Goal: Transaction & Acquisition: Download file/media

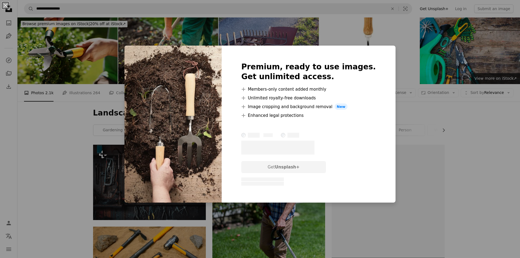
scroll to position [355, 0]
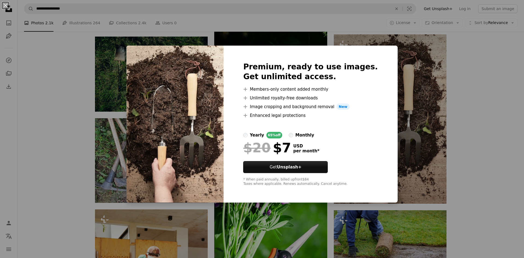
click at [474, 143] on div "An X shape Premium, ready to use images. Get unlimited access. A plus sign Memb…" at bounding box center [262, 129] width 524 height 258
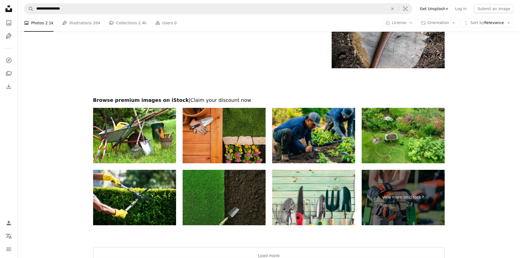
scroll to position [1037, 0]
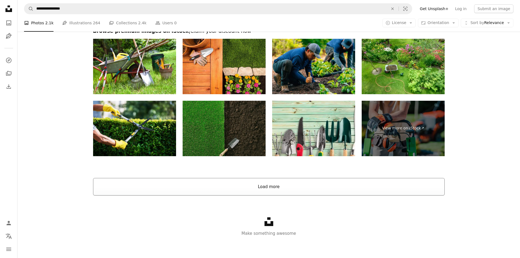
click at [275, 188] on button "Load more" at bounding box center [269, 186] width 352 height 17
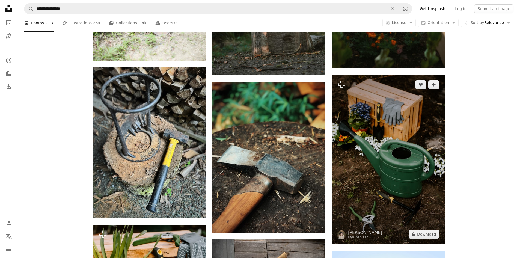
scroll to position [1911, 0]
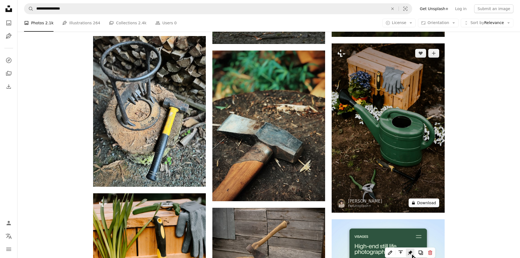
click at [420, 200] on button "A lock Download" at bounding box center [424, 203] width 31 height 9
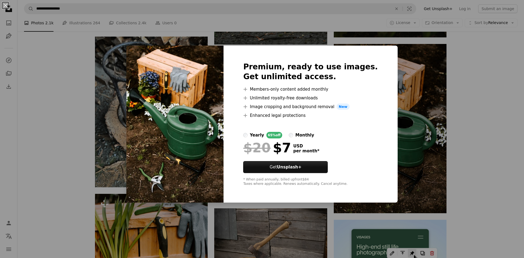
click at [514, 122] on div "An X shape Premium, ready to use images. Get unlimited access. A plus sign Memb…" at bounding box center [262, 129] width 524 height 258
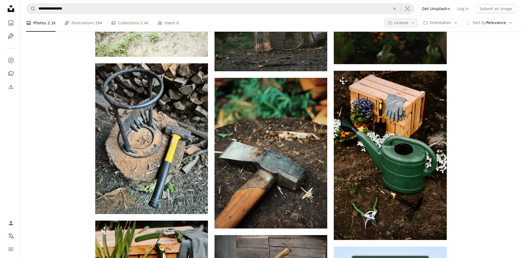
scroll to position [1884, 0]
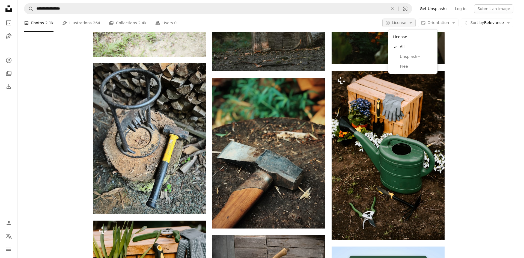
click at [413, 24] on icon "Arrow down" at bounding box center [411, 22] width 5 height 5
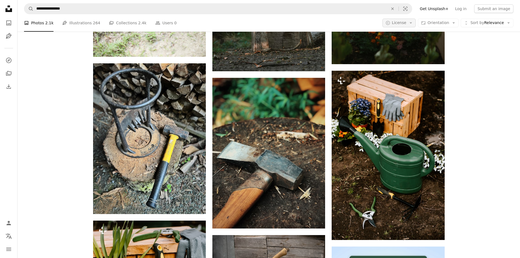
click at [413, 24] on icon "Arrow down" at bounding box center [411, 22] width 5 height 5
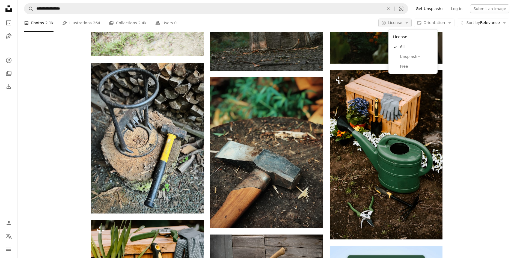
scroll to position [0, 0]
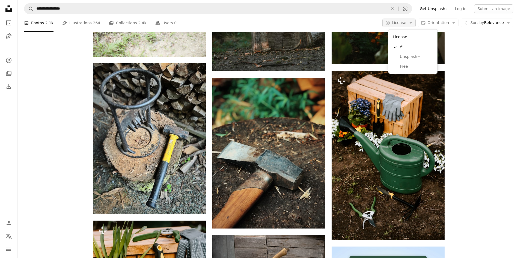
click at [413, 24] on icon "Arrow down" at bounding box center [411, 22] width 5 height 5
click at [405, 69] on span "Free" at bounding box center [416, 66] width 33 height 5
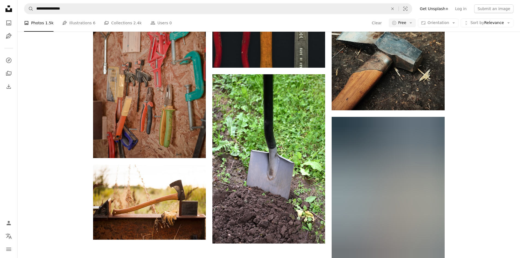
scroll to position [382, 0]
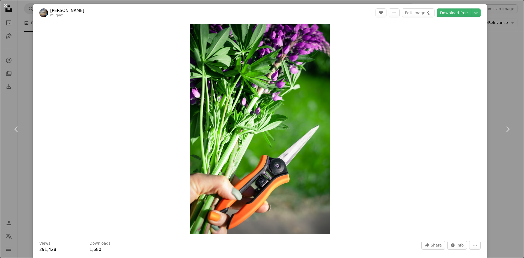
click at [447, 18] on header "[PERSON_NAME] murpaz A heart A plus sign Edit image Plus sign for Unsplash+ Dow…" at bounding box center [260, 12] width 455 height 17
click at [445, 13] on link "Download free" at bounding box center [454, 12] width 34 height 9
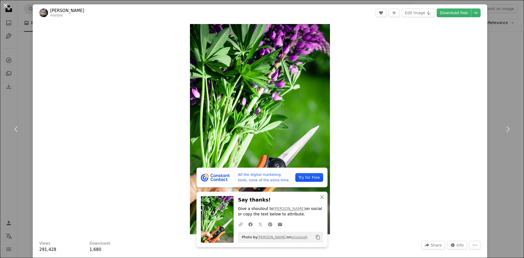
click at [6, 7] on button "An X shape" at bounding box center [5, 5] width 7 height 7
